Goal: Information Seeking & Learning: Learn about a topic

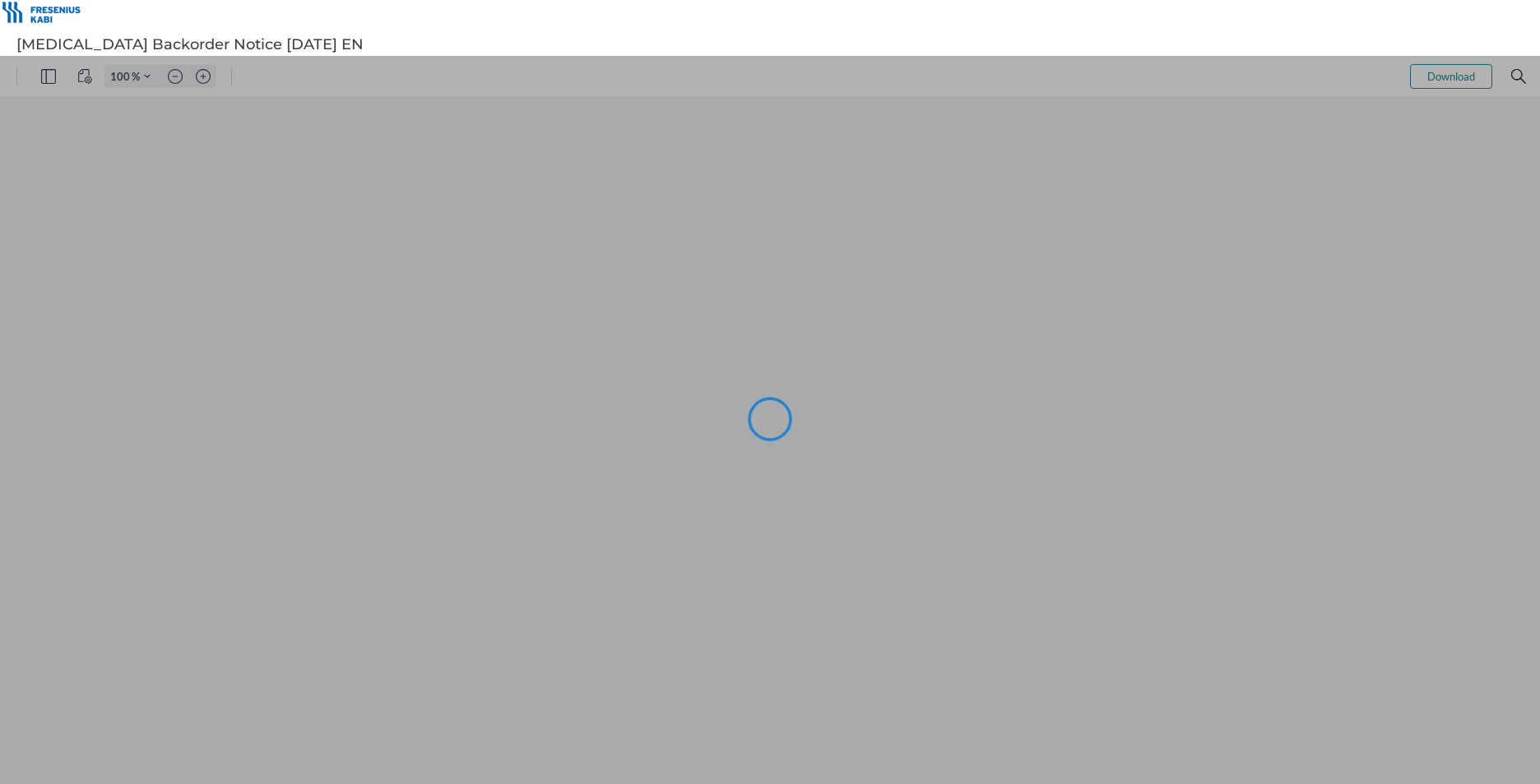
type input "105"
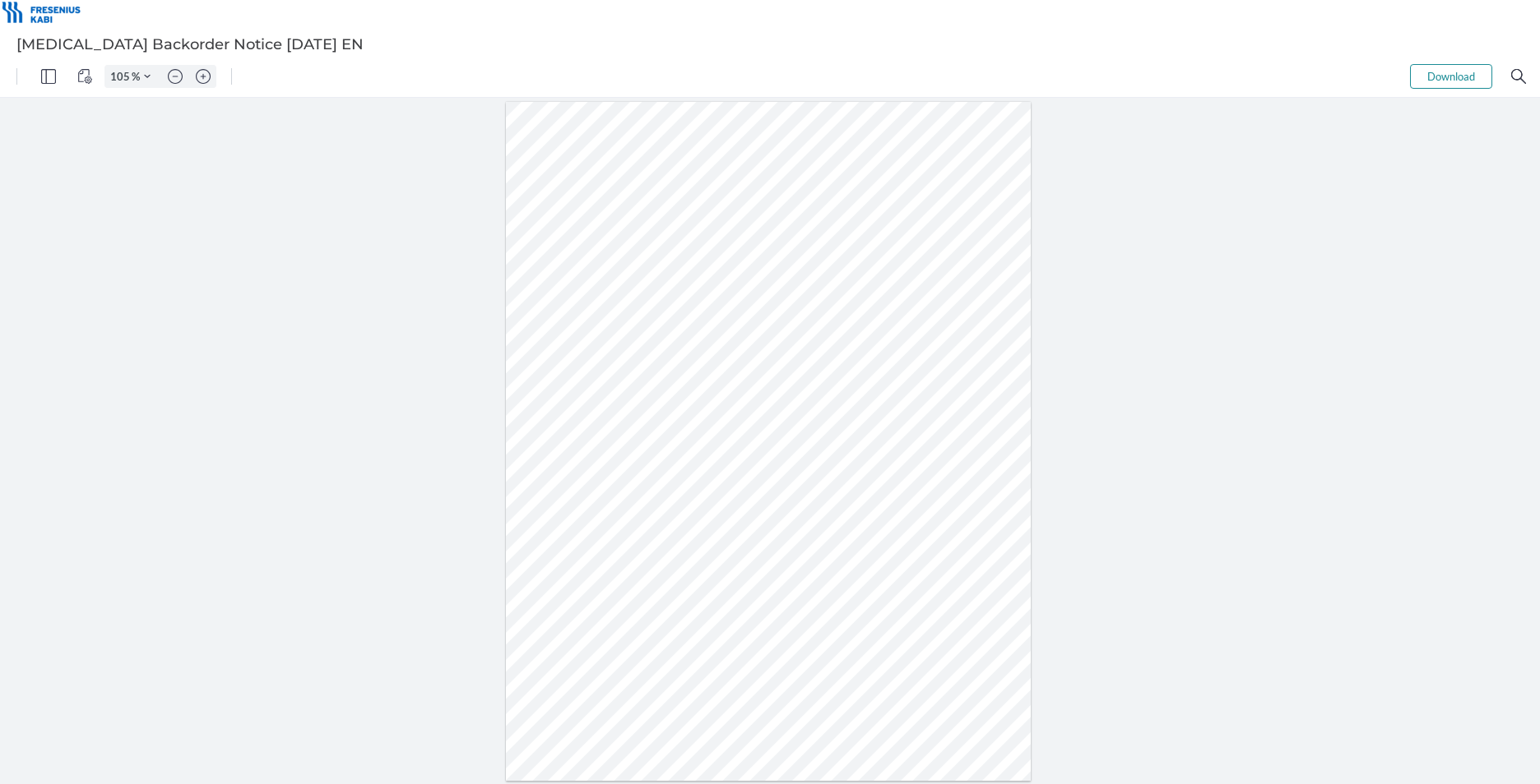
drag, startPoint x: 498, startPoint y: 57, endPoint x: 230, endPoint y: 356, distance: 401.5
click at [230, 356] on div at bounding box center [770, 441] width 1540 height 686
click at [82, 72] on img "View Controls" at bounding box center [84, 76] width 14 height 14
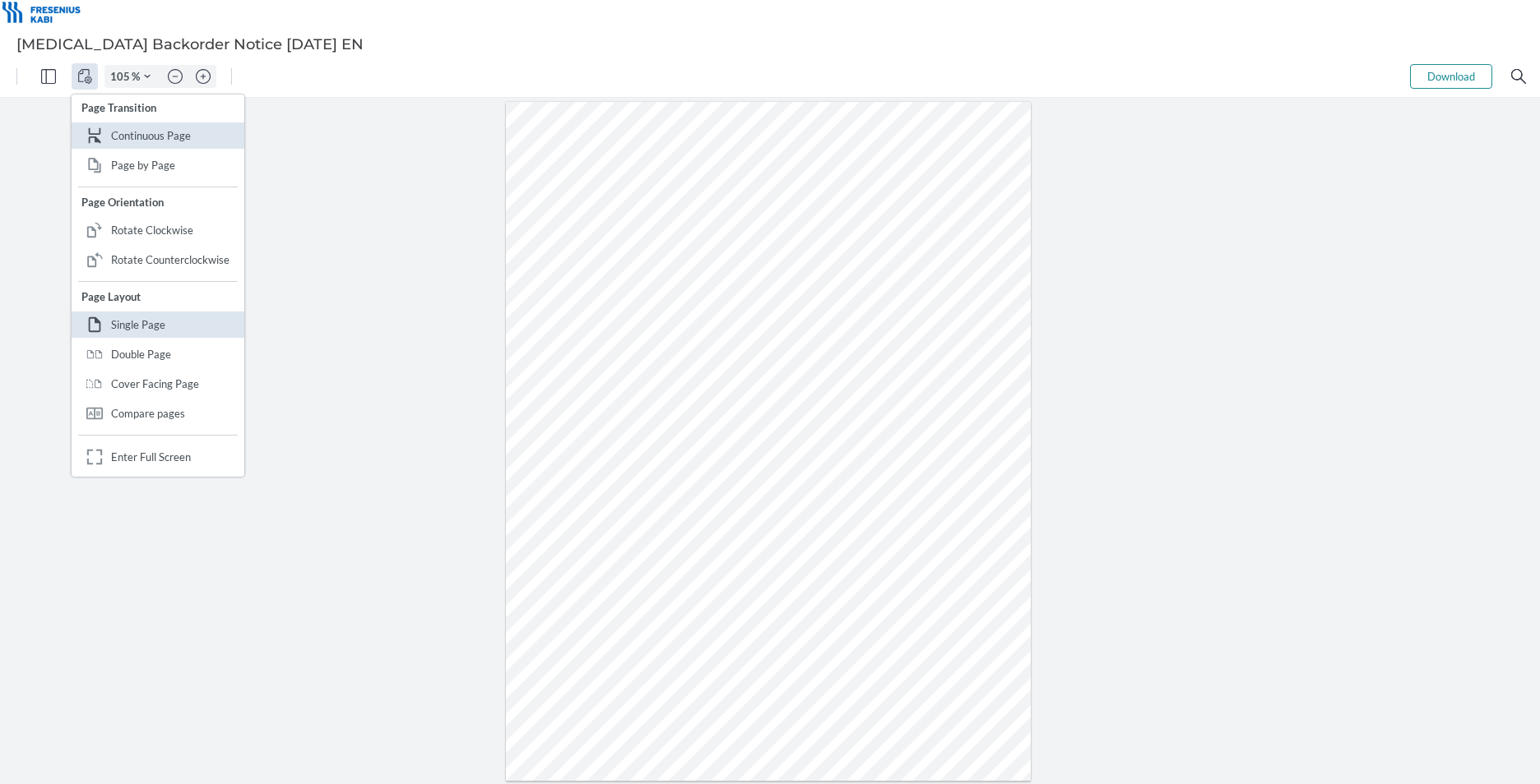
click at [456, 206] on div at bounding box center [770, 441] width 1540 height 686
